Goal: Check status: Check status

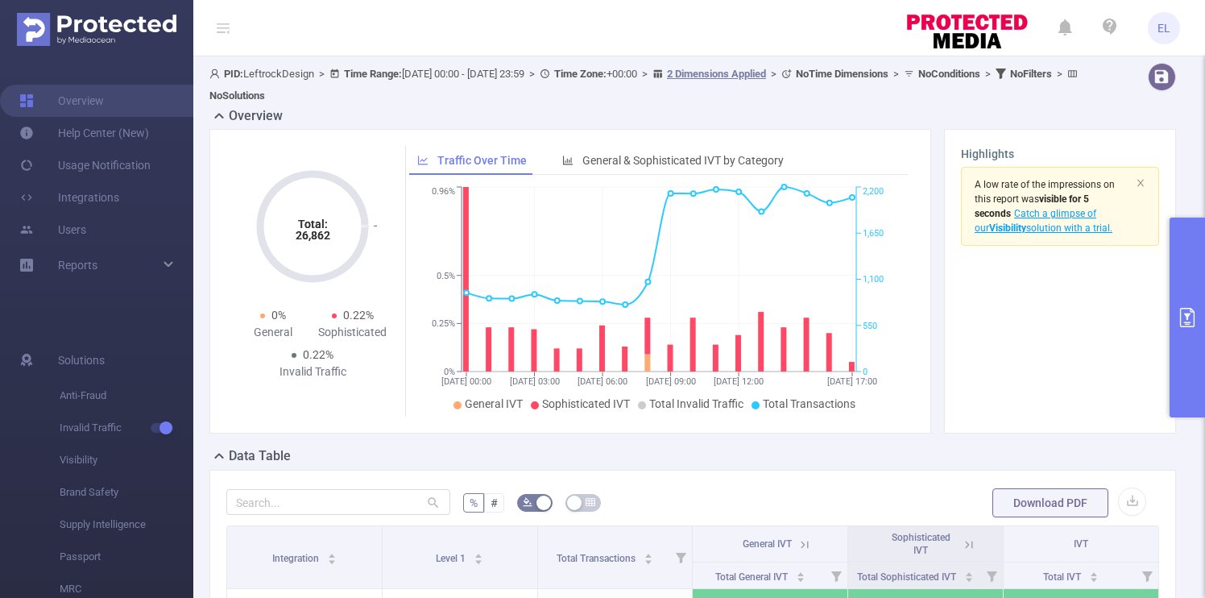
click at [1195, 325] on icon "primary" at bounding box center [1187, 317] width 19 height 19
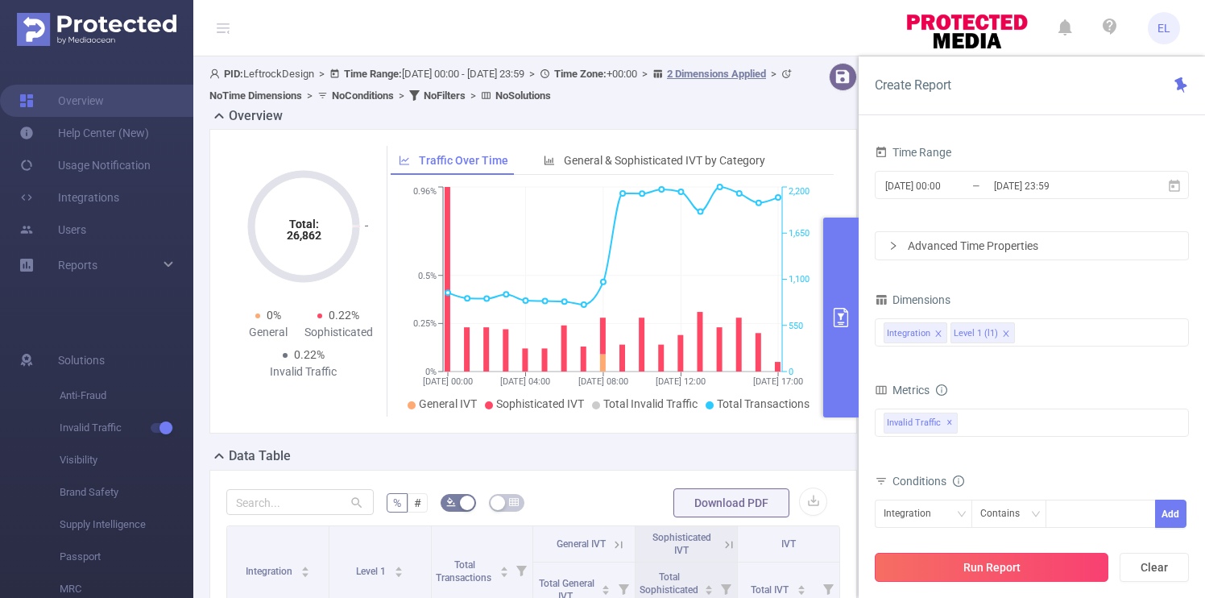
click at [991, 565] on button "Run Report" at bounding box center [992, 567] width 234 height 29
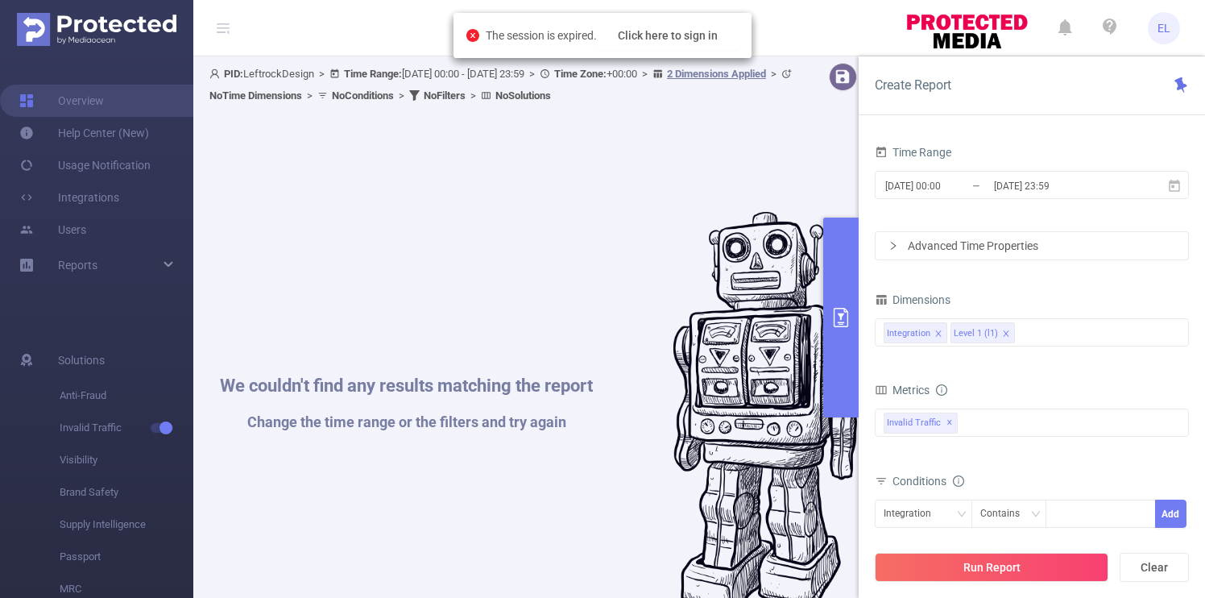
click at [686, 18] on div "The session is expired. Click here to sign in" at bounding box center [603, 35] width 298 height 45
click at [686, 24] on button "Click here to sign in" at bounding box center [668, 35] width 142 height 29
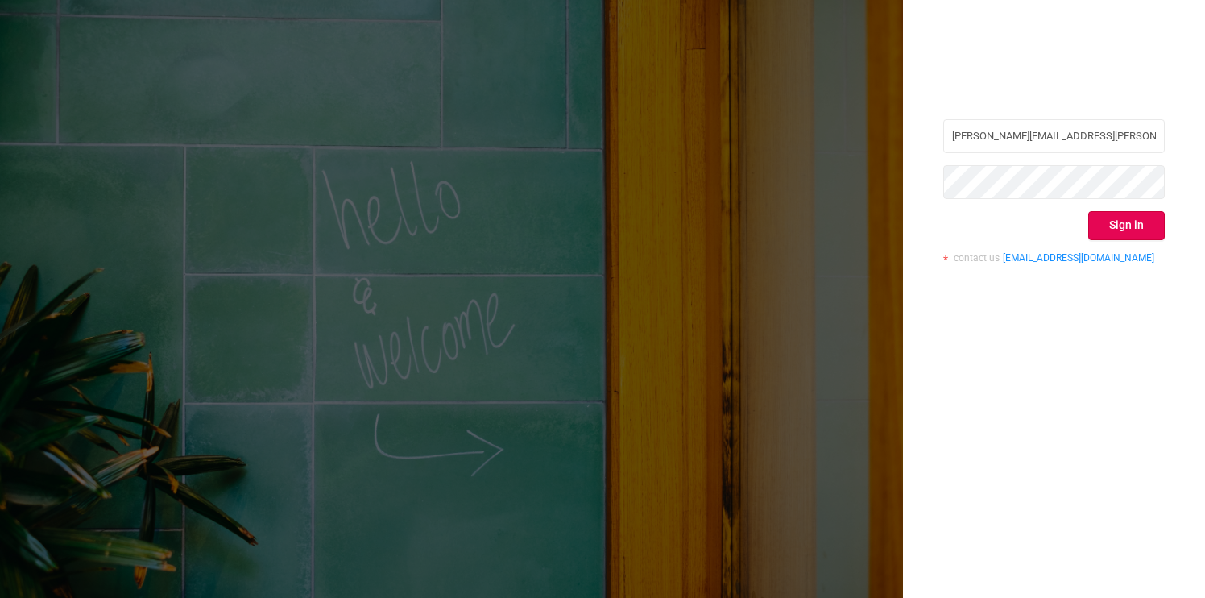
click at [1106, 216] on button "Sign in" at bounding box center [1126, 225] width 77 height 29
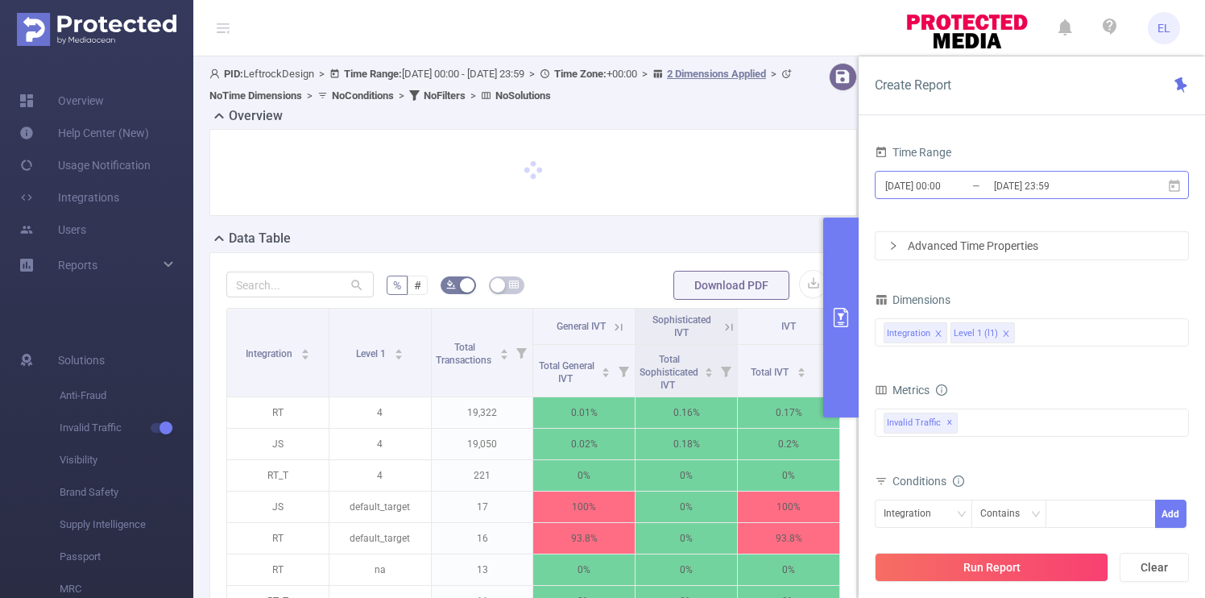
click at [1004, 183] on input "[DATE] 23:59" at bounding box center [1057, 186] width 130 height 22
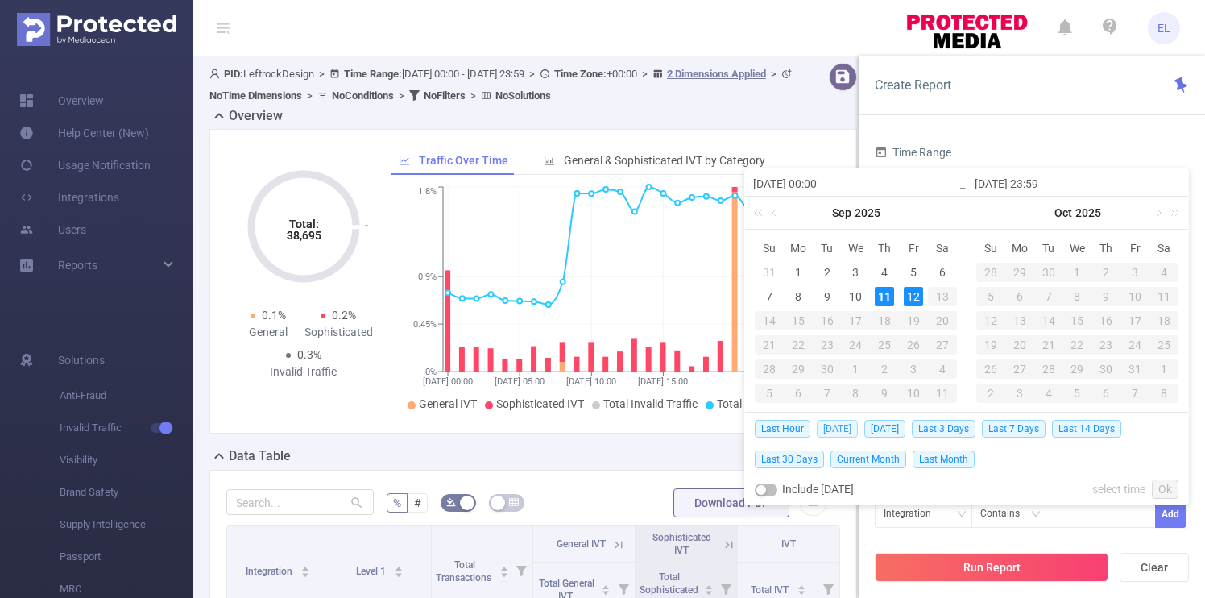
click at [833, 429] on span "Today" at bounding box center [837, 429] width 41 height 18
type input "2025-09-11 00:00"
type input "2025-09-11 23:59"
click at [833, 429] on div "Total: 38,695 Total: 38,695 0.1% General 0.2% Sophisticated 0.3% Invalid Traffi…" at bounding box center [533, 281] width 648 height 304
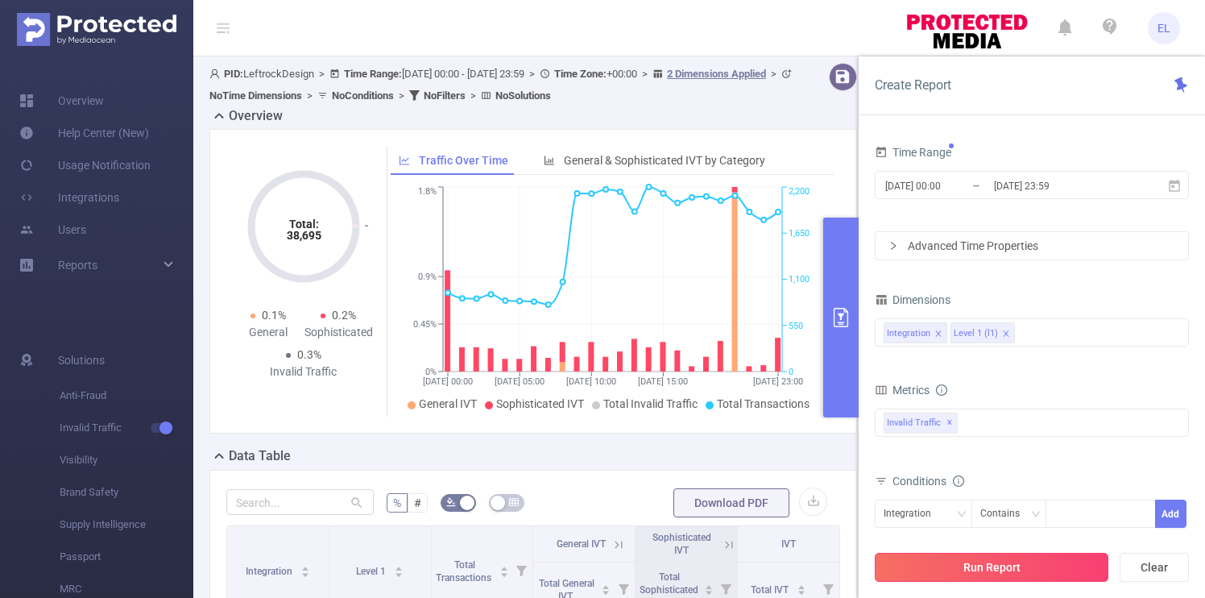
click at [962, 570] on button "Run Report" at bounding box center [992, 567] width 234 height 29
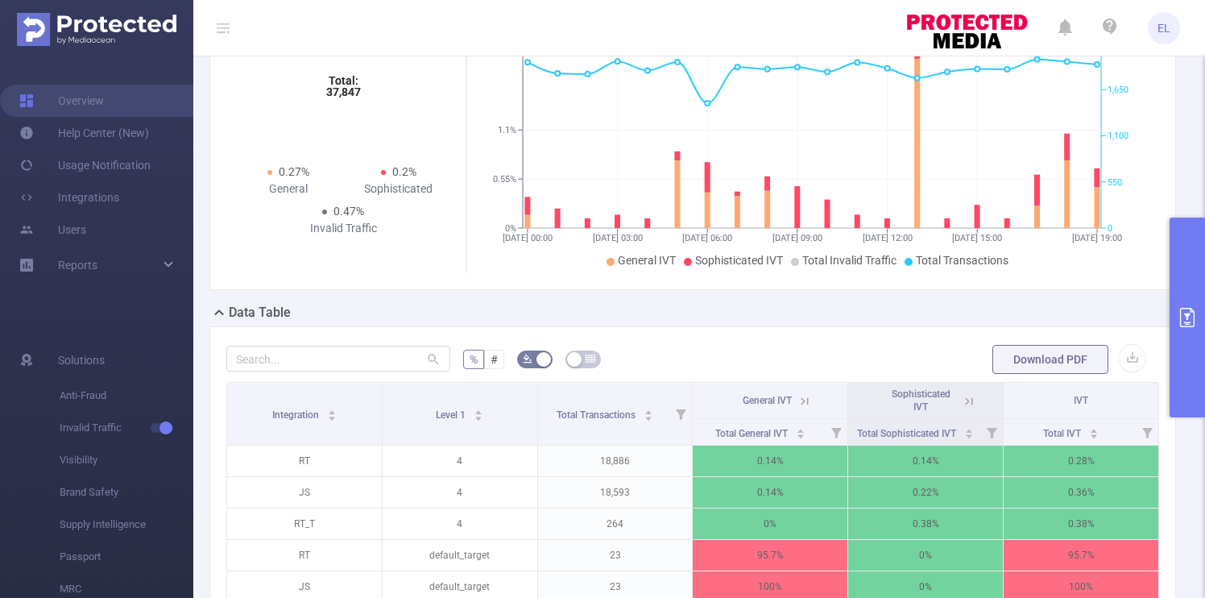
scroll to position [203, 0]
